Goal: Check status: Check status

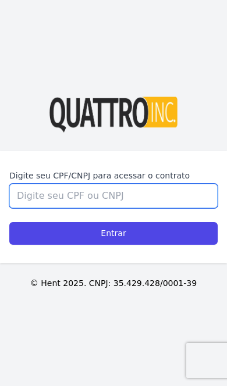
click at [167, 208] on input "Digite seu CPF/CNPJ para acessar o contrato" at bounding box center [113, 196] width 208 height 24
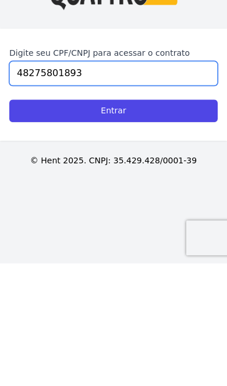
type input "48275801893"
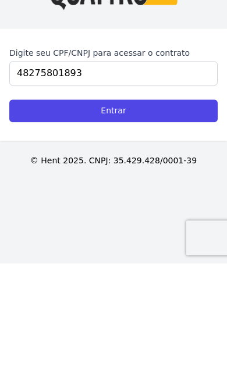
click at [188, 222] on input "Entrar" at bounding box center [113, 233] width 208 height 23
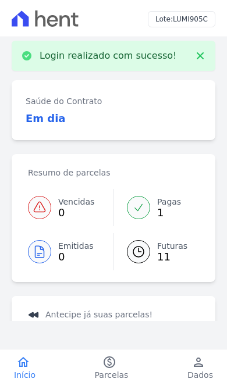
scroll to position [5, 0]
click at [160, 250] on span "Futuras" at bounding box center [172, 247] width 30 height 12
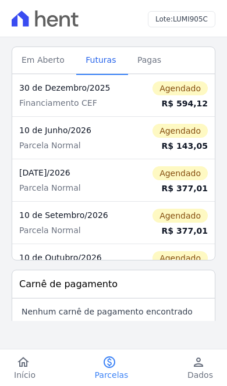
click at [133, 55] on span "Pagas" at bounding box center [149, 59] width 38 height 23
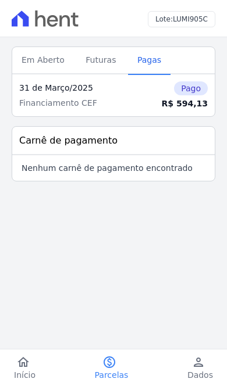
click at [97, 60] on span "Futuras" at bounding box center [100, 59] width 44 height 23
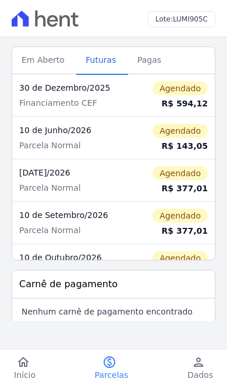
click at [64, 124] on div "10 de Junho/2026" at bounding box center [69, 130] width 101 height 12
click at [27, 51] on span "Em Aberto" at bounding box center [43, 59] width 57 height 23
click at [27, 55] on span "Em Aberto" at bounding box center [43, 59] width 57 height 23
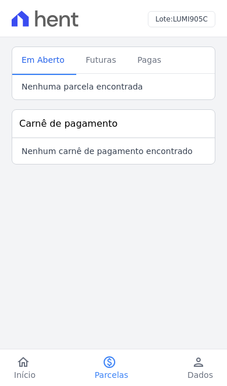
click at [37, 67] on span "Em Aberto" at bounding box center [43, 59] width 57 height 23
click at [91, 72] on span "Futuras" at bounding box center [100, 59] width 44 height 23
